Goal: Task Accomplishment & Management: Complete application form

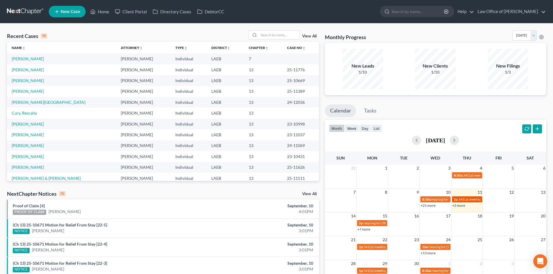
click at [463, 200] on span "341(a) meeting for [PERSON_NAME]" at bounding box center [486, 199] width 56 height 4
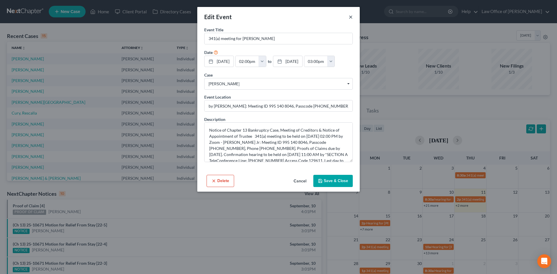
click at [351, 14] on button "×" at bounding box center [351, 16] width 4 height 7
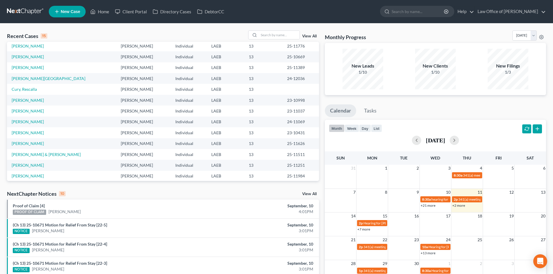
scroll to position [40, 0]
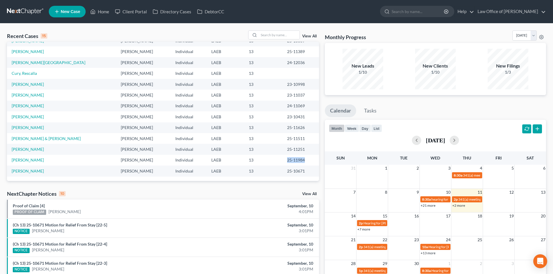
drag, startPoint x: 295, startPoint y: 160, endPoint x: 274, endPoint y: 160, distance: 21.8
click at [282, 160] on td "25-11984" at bounding box center [300, 160] width 37 height 11
click at [288, 160] on td "25-11984" at bounding box center [300, 160] width 37 height 11
drag, startPoint x: 296, startPoint y: 161, endPoint x: 271, endPoint y: 161, distance: 25.2
click at [282, 161] on td "25-11984" at bounding box center [300, 160] width 37 height 11
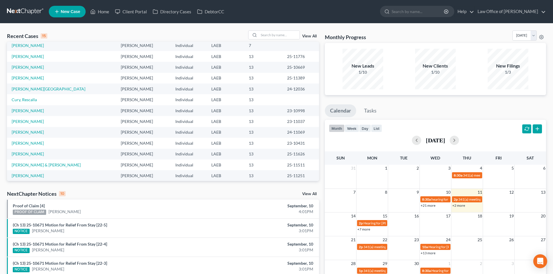
scroll to position [0, 0]
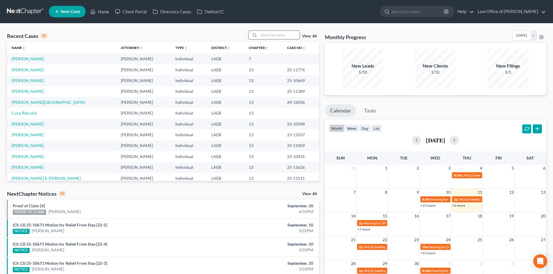
click at [270, 39] on input "search" at bounding box center [279, 35] width 41 height 8
type input "findley"
click at [283, 32] on input "findley" at bounding box center [279, 35] width 41 height 8
click at [241, 38] on div "Recent Cases 15 findley View All" at bounding box center [163, 35] width 312 height 11
click at [272, 34] on input "findley" at bounding box center [279, 35] width 41 height 8
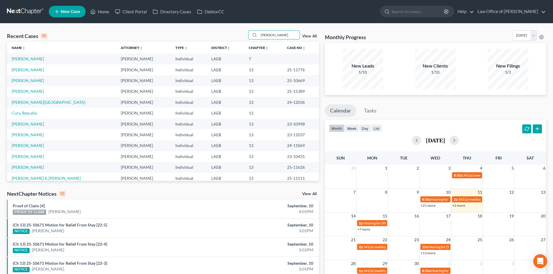
drag, startPoint x: 284, startPoint y: 38, endPoint x: 225, endPoint y: 37, distance: 59.5
click at [225, 37] on div "Recent Cases 15 findley View All" at bounding box center [163, 35] width 312 height 11
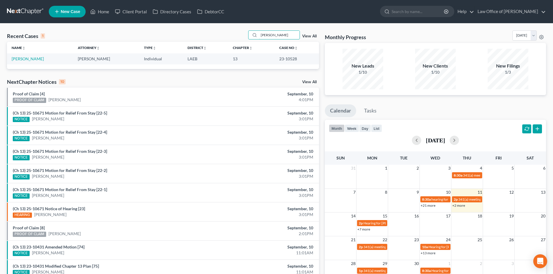
drag, startPoint x: 278, startPoint y: 32, endPoint x: 125, endPoint y: 41, distance: 153.5
click at [236, 38] on div "Recent Cases 1 findley View All" at bounding box center [163, 35] width 312 height 11
click at [279, 28] on div "Recent Cases 1 findley View All Name unfold_more expand_more expand_less Attorn…" at bounding box center [276, 174] width 553 height 301
drag, startPoint x: 279, startPoint y: 37, endPoint x: 228, endPoint y: 38, distance: 51.4
click at [228, 38] on div "Recent Cases 1 findley View All" at bounding box center [163, 35] width 312 height 11
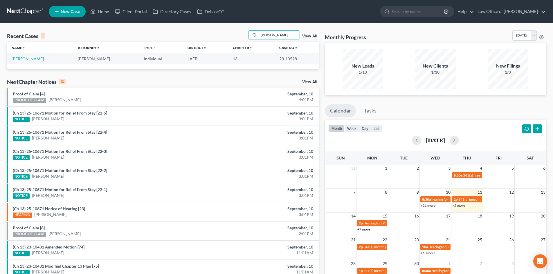
type input "davis"
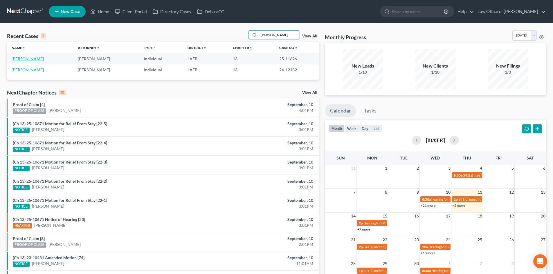
click at [29, 60] on link "Davis, Aulonka" at bounding box center [28, 58] width 32 height 5
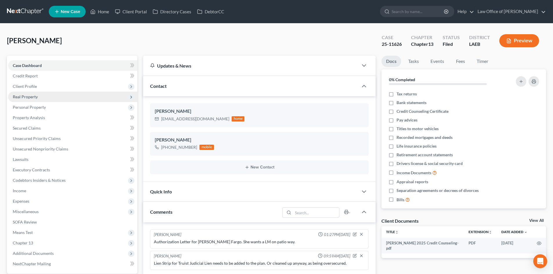
click at [40, 99] on span "Real Property" at bounding box center [72, 97] width 129 height 10
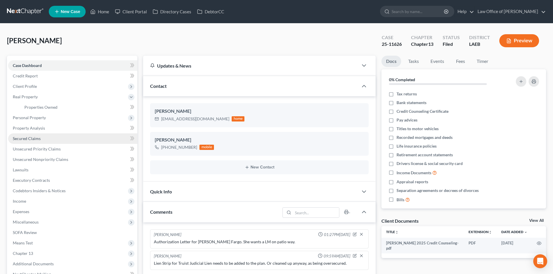
click at [30, 138] on span "Secured Claims" at bounding box center [27, 138] width 28 height 5
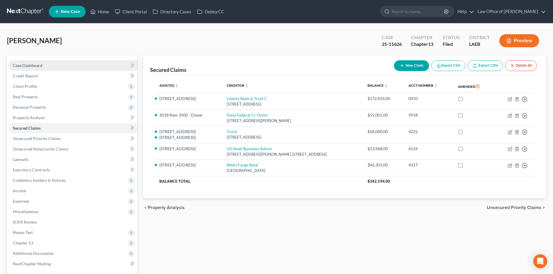
click at [34, 66] on span "Case Dashboard" at bounding box center [28, 65] width 30 height 5
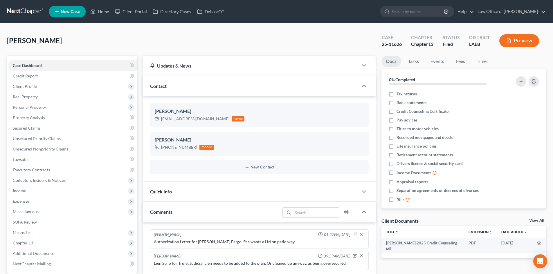
scroll to position [58, 0]
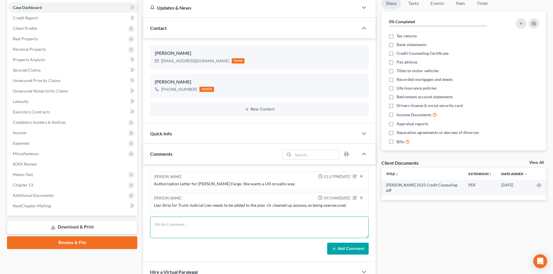
click at [224, 225] on textarea at bounding box center [259, 227] width 218 height 21
type textarea "Trustee to review liquidation. they had 97303."
click at [348, 248] on button "Add Comment" at bounding box center [347, 249] width 41 height 12
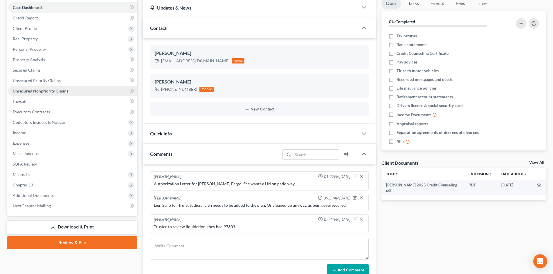
click at [35, 92] on span "Unsecured Nonpriority Claims" at bounding box center [40, 90] width 55 height 5
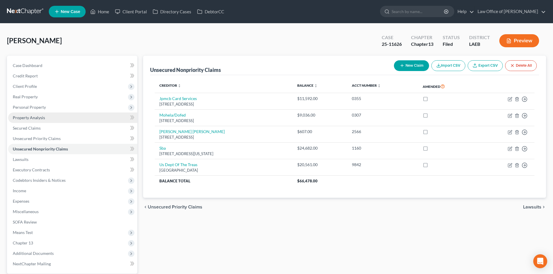
click at [30, 118] on span "Property Analysis" at bounding box center [29, 117] width 32 height 5
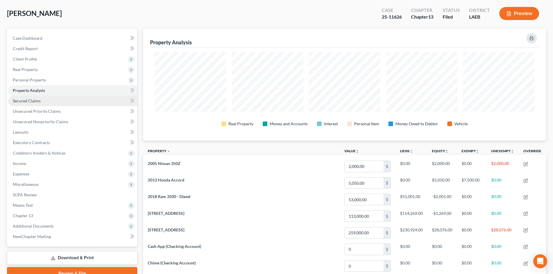
scroll to position [13, 0]
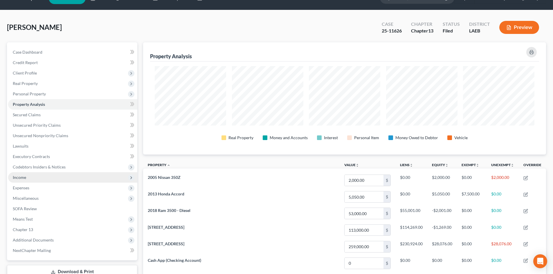
click at [27, 177] on span "Income" at bounding box center [72, 177] width 129 height 10
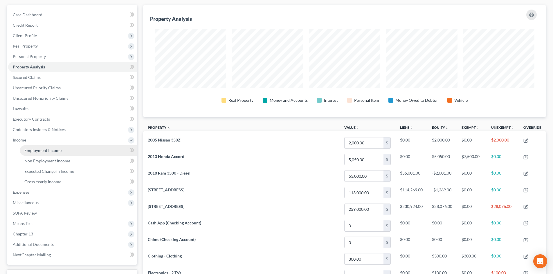
scroll to position [71, 0]
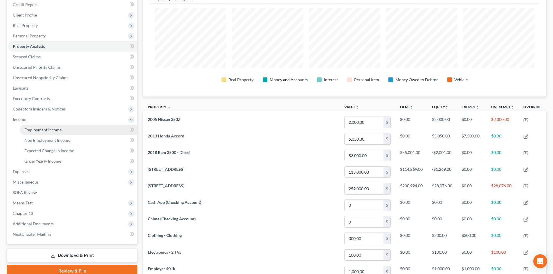
click at [39, 132] on span "Employment Income" at bounding box center [42, 129] width 37 height 5
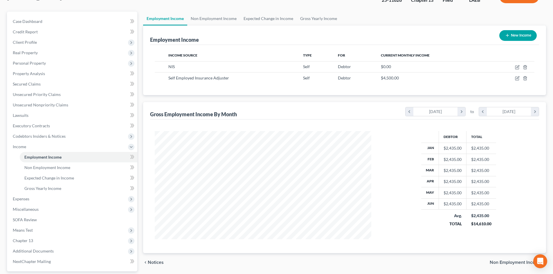
scroll to position [58, 0]
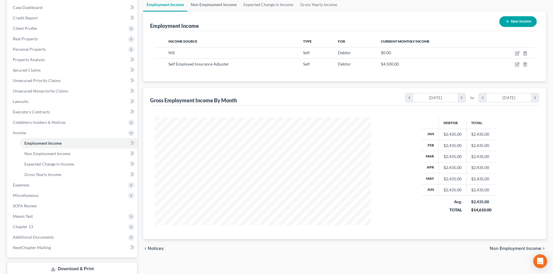
click at [205, 4] on link "Non Employment Income" at bounding box center [213, 5] width 53 height 14
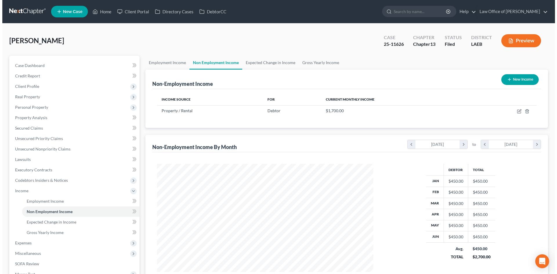
scroll to position [108, 228]
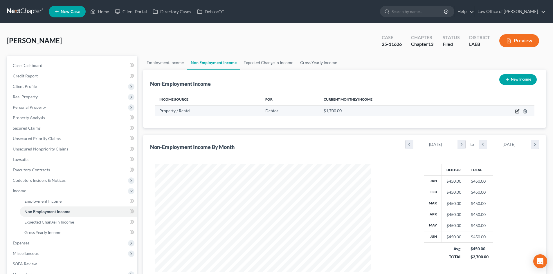
click at [517, 111] on icon "button" at bounding box center [517, 110] width 3 height 3
select select "9"
select select "0"
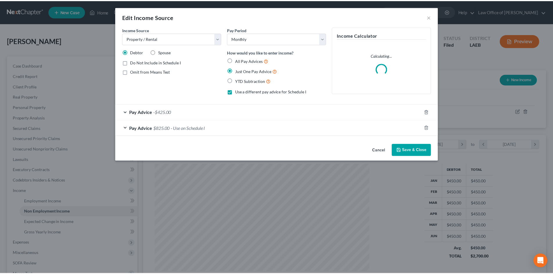
scroll to position [109, 230]
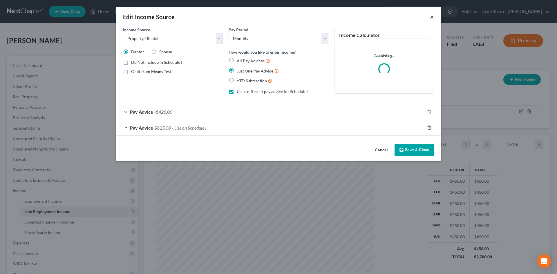
click at [433, 18] on button "×" at bounding box center [432, 16] width 4 height 7
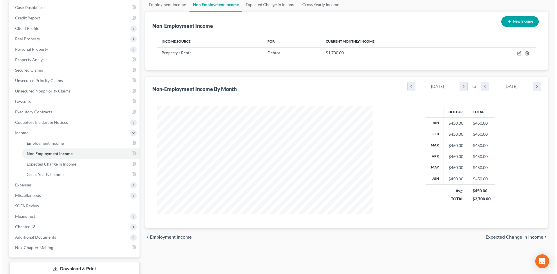
scroll to position [0, 0]
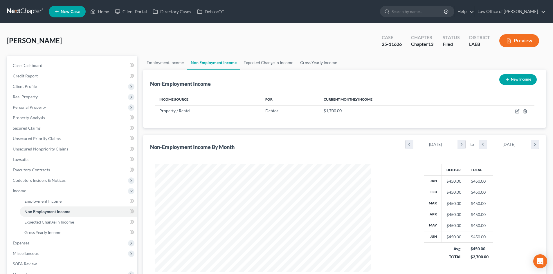
click at [535, 40] on button "Preview" at bounding box center [519, 40] width 40 height 13
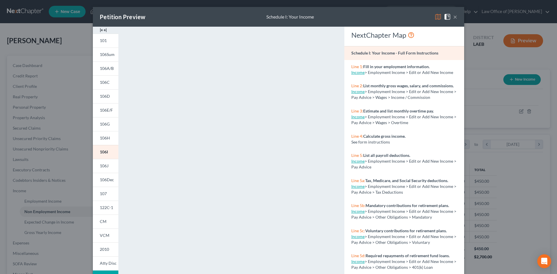
click at [454, 17] on button "×" at bounding box center [455, 16] width 4 height 7
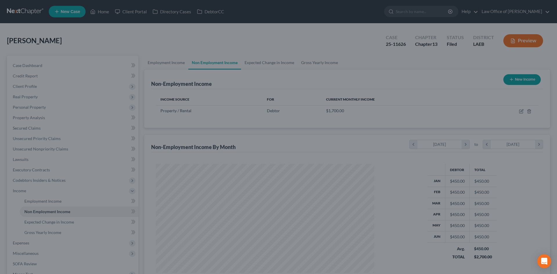
scroll to position [290047, 289927]
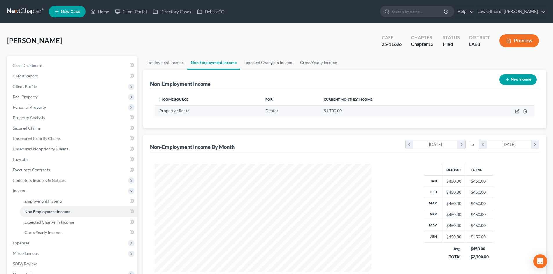
click at [514, 113] on td at bounding box center [502, 110] width 63 height 11
click at [520, 109] on td at bounding box center [502, 110] width 63 height 11
click at [514, 109] on td at bounding box center [502, 110] width 63 height 11
click at [518, 110] on icon "button" at bounding box center [517, 110] width 3 height 3
select select "9"
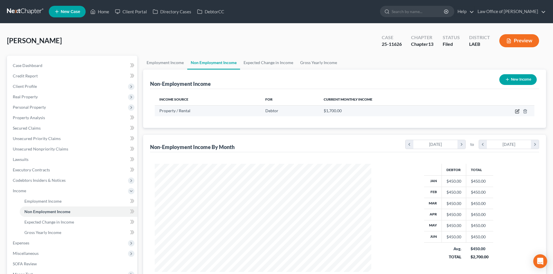
select select "0"
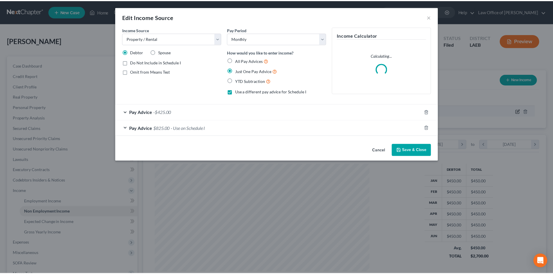
scroll to position [109, 230]
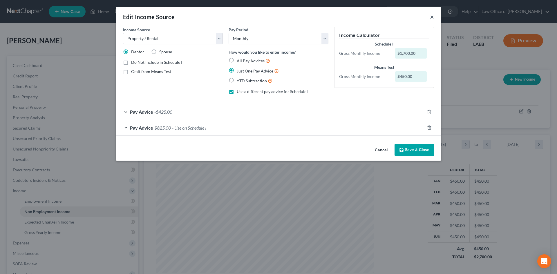
click at [431, 17] on button "×" at bounding box center [432, 16] width 4 height 7
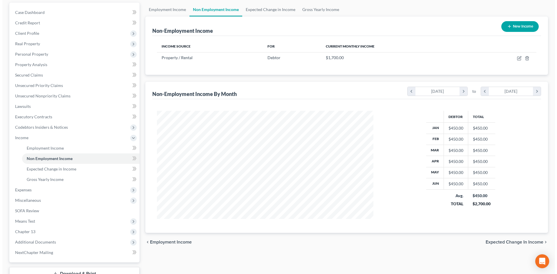
scroll to position [39, 0]
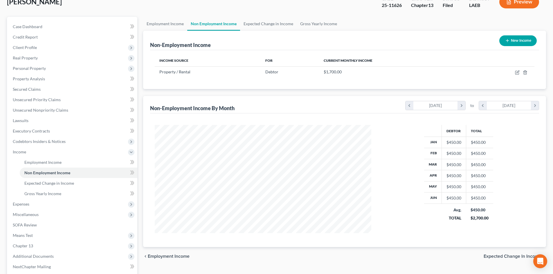
click at [514, 43] on button "New Income" at bounding box center [517, 40] width 37 height 11
select select "0"
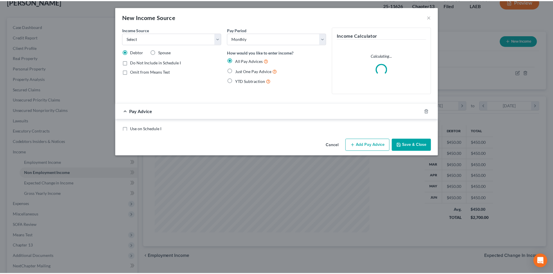
scroll to position [109, 230]
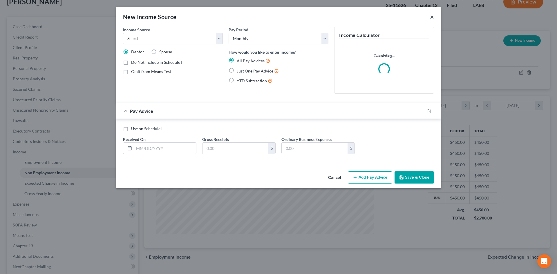
click at [431, 15] on button "×" at bounding box center [432, 16] width 4 height 7
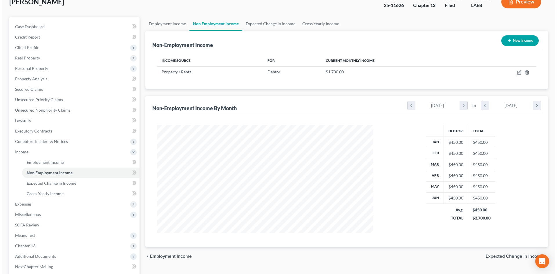
scroll to position [0, 0]
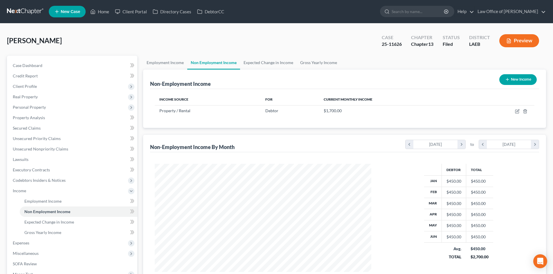
click at [515, 41] on button "Preview" at bounding box center [519, 40] width 40 height 13
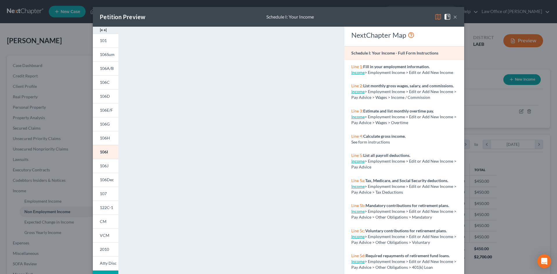
click at [454, 17] on button "×" at bounding box center [455, 16] width 4 height 7
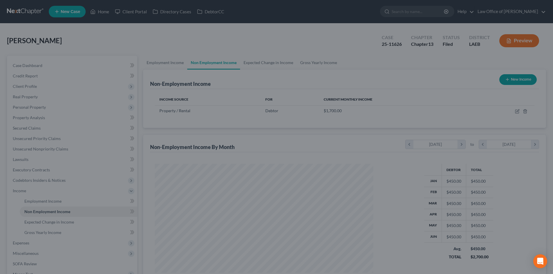
scroll to position [290047, 289927]
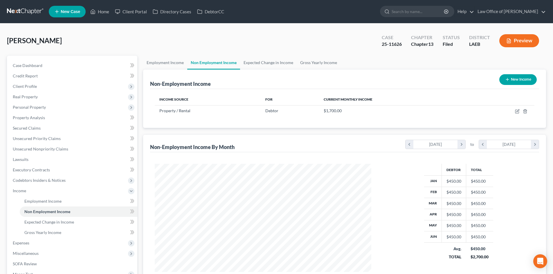
click at [25, 9] on link at bounding box center [25, 11] width 37 height 10
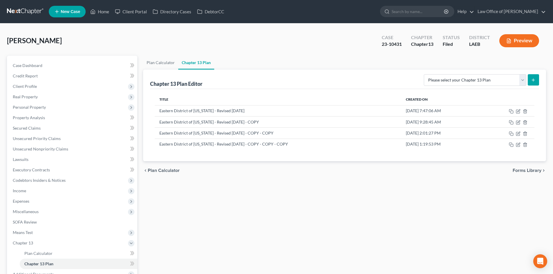
click at [28, 8] on link at bounding box center [25, 11] width 37 height 10
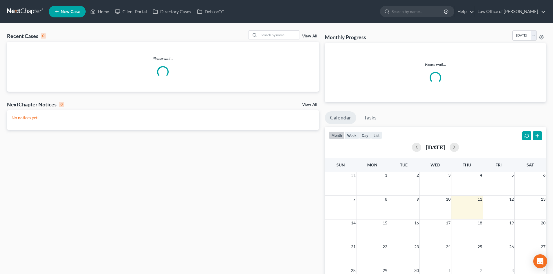
click at [203, 179] on div "Recent Cases 0 View All Please wait... NextChapter Notices 0 View All No notice…" at bounding box center [163, 177] width 318 height 294
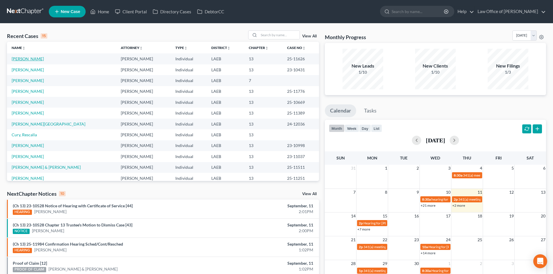
click at [23, 61] on link "Davis, Aulonka" at bounding box center [28, 58] width 32 height 5
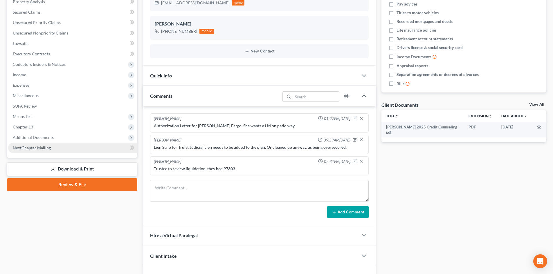
scroll to position [58, 0]
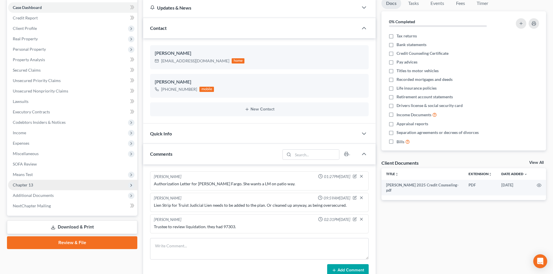
click at [37, 185] on span "Chapter 13" at bounding box center [72, 185] width 129 height 10
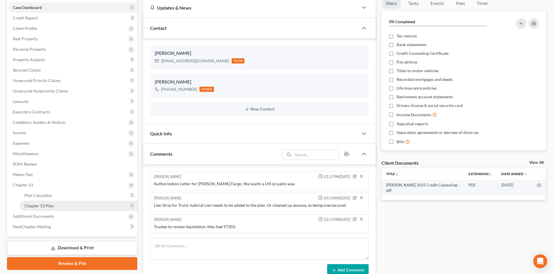
click at [50, 207] on span "Chapter 13 Plan" at bounding box center [38, 205] width 29 height 5
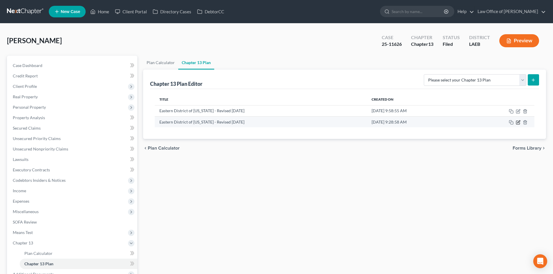
click at [518, 124] on icon "button" at bounding box center [518, 122] width 5 height 5
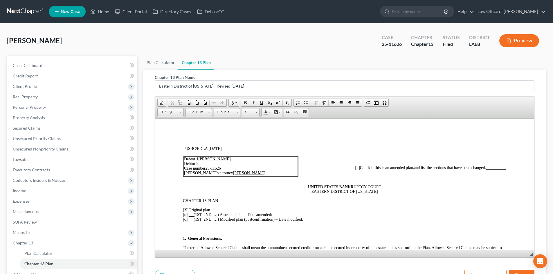
click at [312, 45] on div "Davis, Aulonka Upgraded Case 25-11626 Chapter Chapter 13 Status Filed District …" at bounding box center [276, 42] width 539 height 25
click at [17, 67] on span "Case Dashboard" at bounding box center [28, 65] width 30 height 5
